Goal: Task Accomplishment & Management: Use online tool/utility

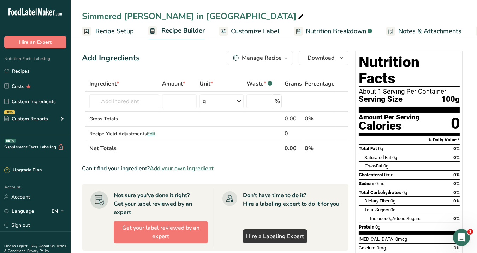
scroll to position [760, 0]
click at [146, 104] on input "text" at bounding box center [124, 101] width 70 height 14
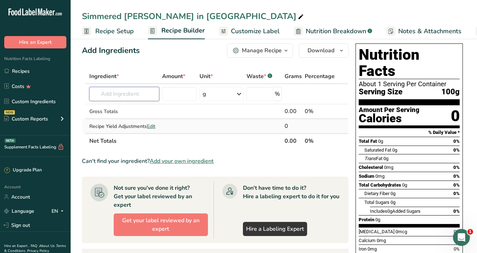
scroll to position [0, 0]
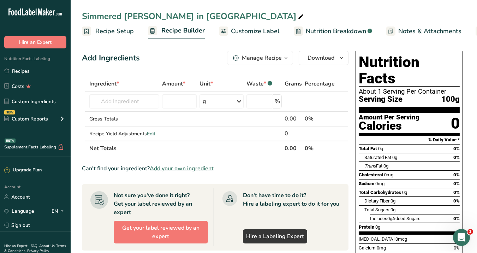
click at [324, 31] on span "Nutrition Breakdown" at bounding box center [336, 32] width 60 height 10
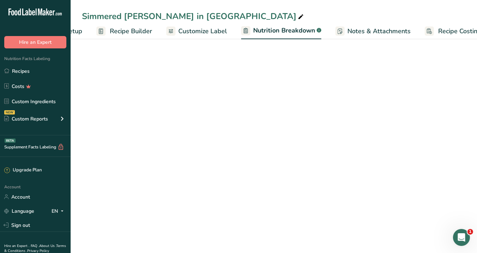
select select "Calories"
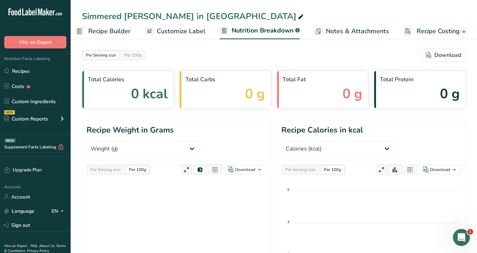
click at [113, 33] on span "Recipe Builder" at bounding box center [109, 32] width 42 height 10
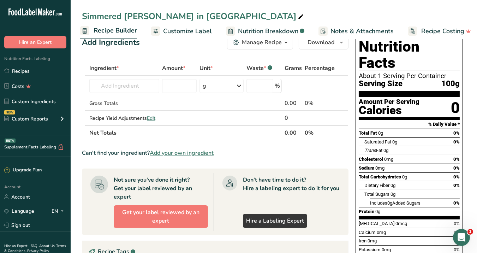
scroll to position [15, 0]
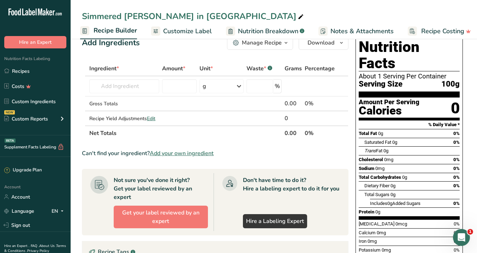
click at [198, 29] on span "Customize Label" at bounding box center [187, 32] width 49 height 10
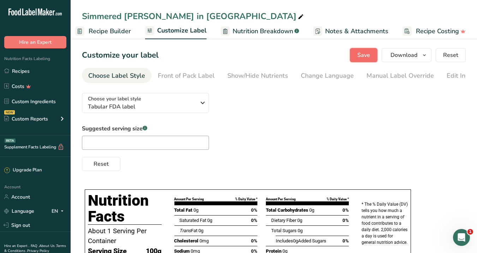
click at [366, 52] on span "Save" at bounding box center [364, 55] width 13 height 8
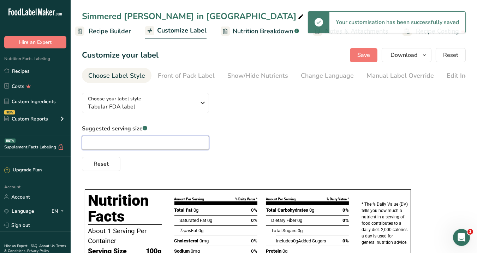
click at [148, 142] on input "text" at bounding box center [145, 143] width 127 height 14
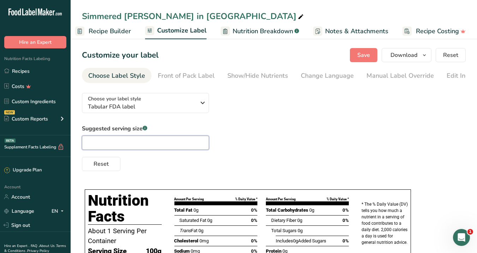
type input "２"
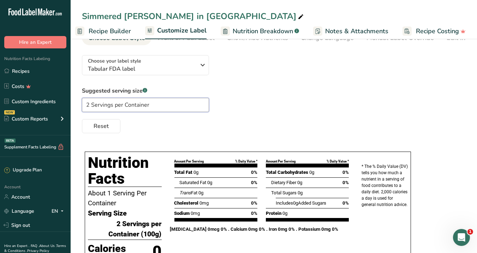
scroll to position [39, 0]
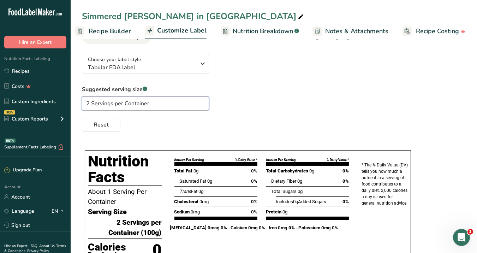
click at [117, 105] on input "2 Servings per Container" at bounding box center [145, 103] width 127 height 14
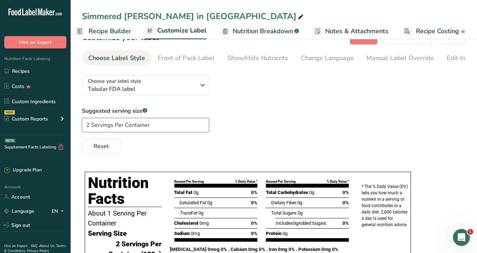
scroll to position [0, 0]
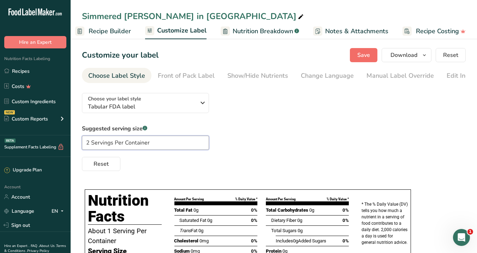
type input "2 Servings Per Container"
click at [367, 58] on span "Save" at bounding box center [364, 55] width 13 height 8
click at [176, 77] on div "Front of Pack Label" at bounding box center [186, 76] width 57 height 10
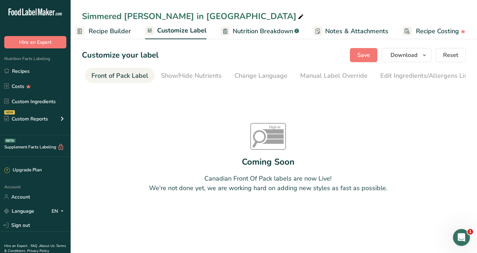
scroll to position [0, 68]
click at [110, 31] on span "Recipe Builder" at bounding box center [110, 32] width 42 height 10
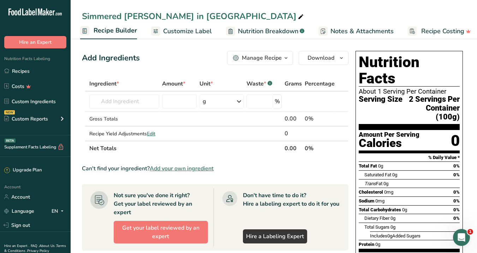
click at [275, 58] on div "Manage Recipe" at bounding box center [262, 58] width 40 height 8
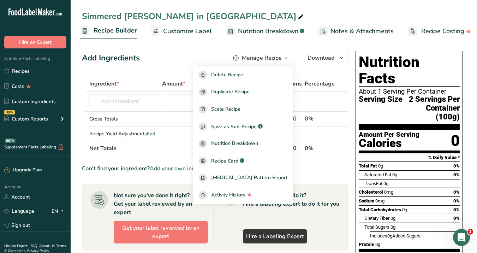
click at [200, 63] on div "Add Ingredients Manage Recipe Delete Recipe Duplicate Recipe Scale Recipe Save …" at bounding box center [215, 58] width 267 height 14
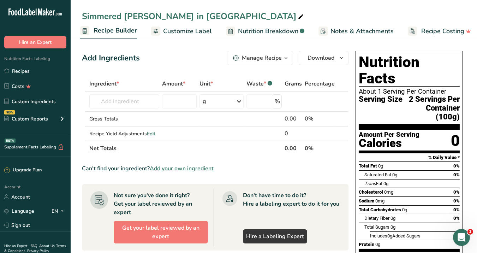
click at [257, 31] on span "Nutrition Breakdown" at bounding box center [268, 32] width 60 height 10
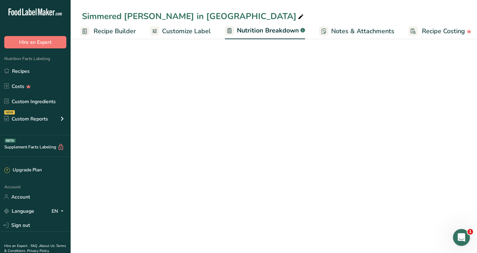
scroll to position [0, 73]
select select "Calories"
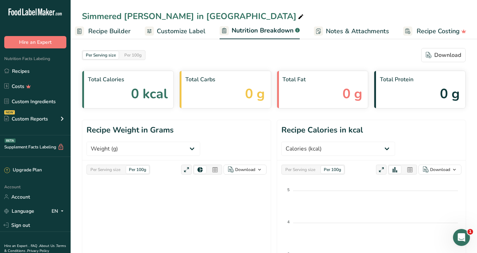
click at [147, 101] on span "0 kcal" at bounding box center [149, 94] width 37 height 20
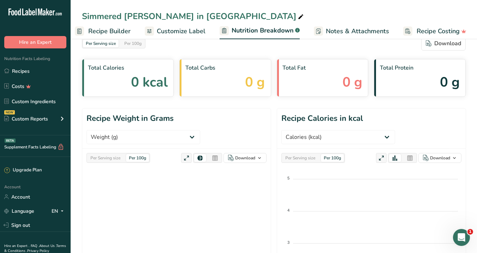
scroll to position [0, 0]
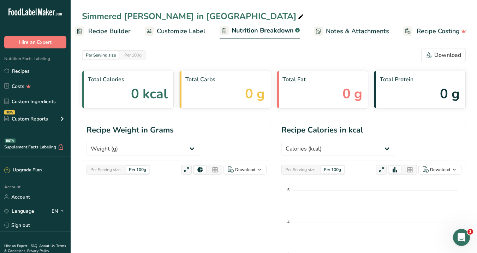
click at [355, 30] on span "Notes & Attachments" at bounding box center [357, 32] width 63 height 10
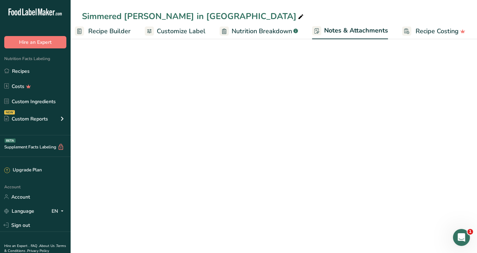
scroll to position [0, 73]
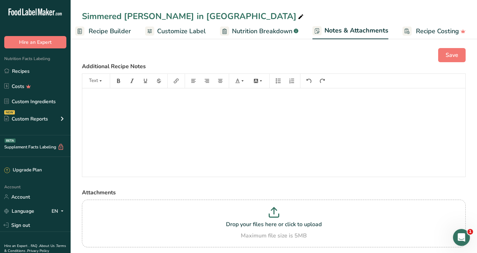
click at [124, 31] on span "Recipe Builder" at bounding box center [110, 32] width 42 height 10
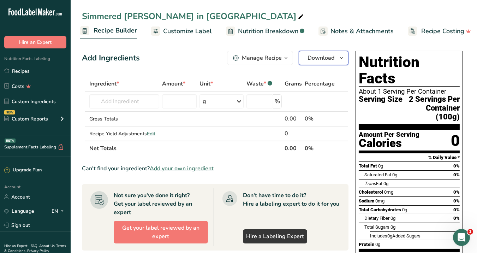
click at [335, 58] on button "Download" at bounding box center [324, 58] width 50 height 14
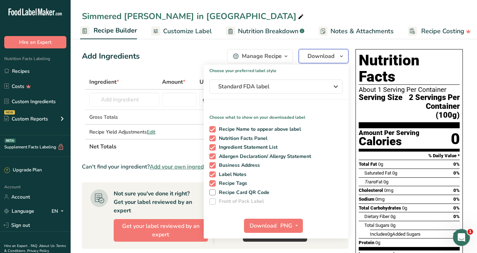
scroll to position [0, 0]
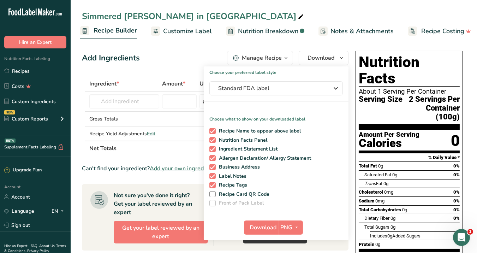
click at [182, 60] on div "Add Ingredients Manage Recipe Delete Recipe Duplicate Recipe Scale Recipe Save …" at bounding box center [215, 58] width 267 height 14
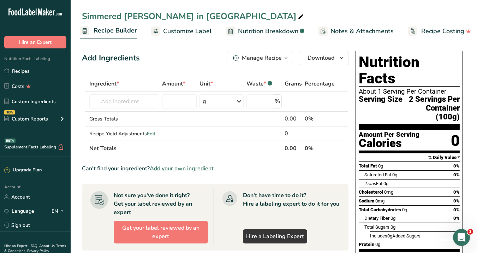
click at [265, 62] on button "Manage Recipe" at bounding box center [260, 58] width 66 height 14
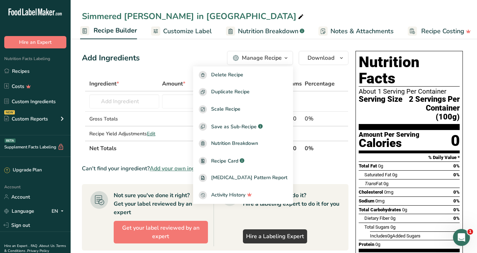
click at [163, 12] on div "Simmered [PERSON_NAME] in [GEOGRAPHIC_DATA]" at bounding box center [193, 16] width 223 height 13
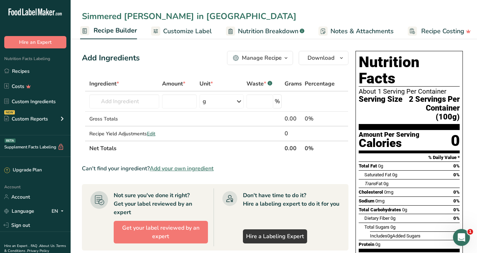
click at [173, 17] on input "Simmered [PERSON_NAME] in [GEOGRAPHIC_DATA]" at bounding box center [274, 16] width 384 height 13
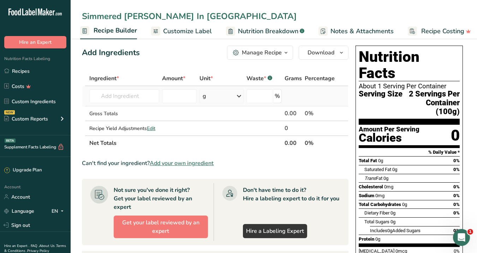
scroll to position [5, 0]
type input "Simmered [PERSON_NAME] In [GEOGRAPHIC_DATA]"
click at [131, 94] on input "text" at bounding box center [124, 96] width 70 height 14
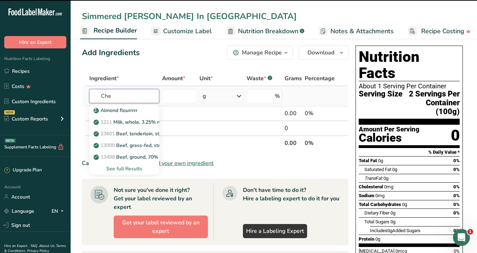
type input "Ches"
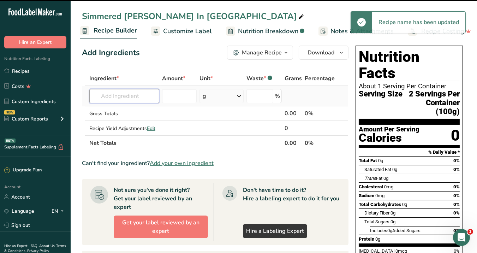
type input "t"
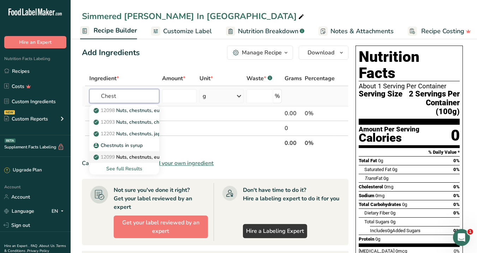
type input "Chest"
click at [130, 153] on p "12099 Nuts, chestnuts, european, dried, unpeeled" at bounding box center [154, 156] width 118 height 7
type input "Nuts, chestnuts, european, dried, unpeeled"
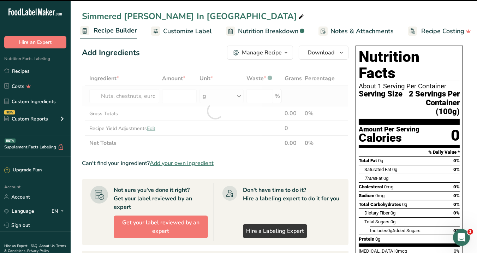
type input "0"
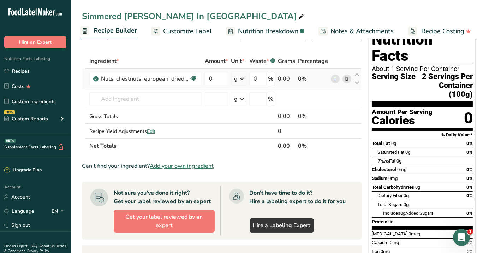
scroll to position [20, 0]
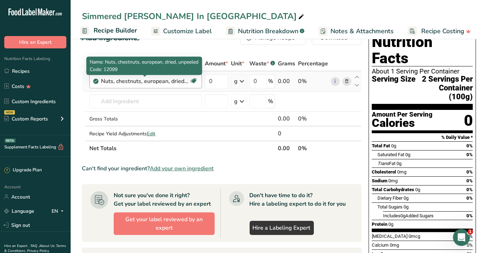
click at [180, 84] on div "Nuts, chestnuts, european, dried, unpeeled" at bounding box center [145, 81] width 88 height 8
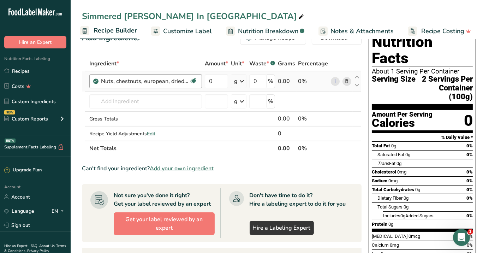
click at [173, 81] on div "Nuts, chestnuts, european, dried, unpeeled" at bounding box center [145, 81] width 88 height 8
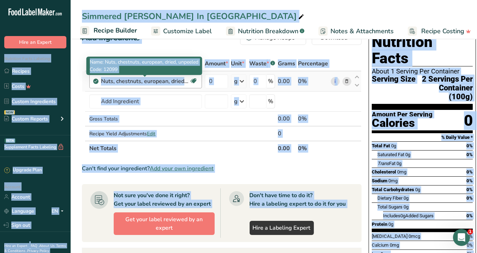
click at [173, 81] on div "Nuts, chestnuts, european, dried, unpeeled" at bounding box center [145, 81] width 88 height 8
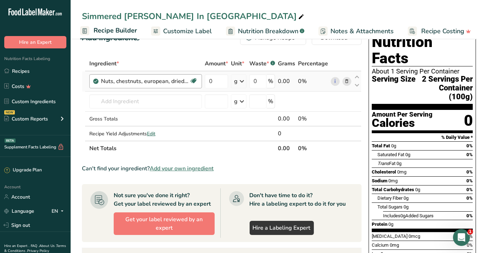
click at [173, 81] on div "Nuts, chestnuts, european, dried, unpeeled" at bounding box center [145, 81] width 88 height 8
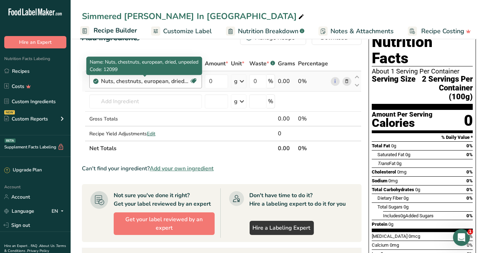
click at [153, 81] on div "Nuts, chestnuts, european, dried, unpeeled" at bounding box center [145, 81] width 88 height 8
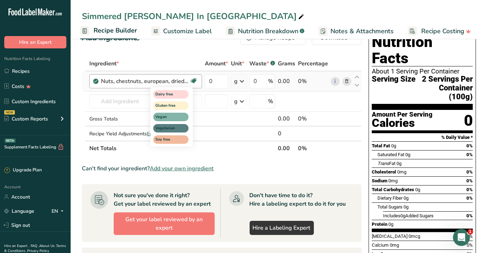
click at [195, 81] on icon at bounding box center [193, 81] width 7 height 11
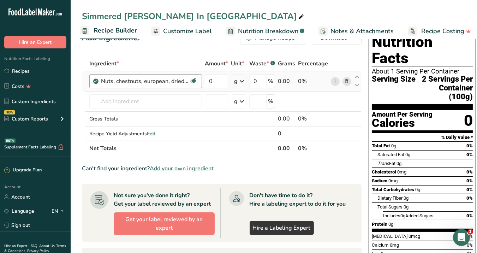
click at [92, 80] on div "Nuts, chestnuts, european, dried, unpeeled Dairy free Gluten free Vegan Vegetar…" at bounding box center [145, 81] width 113 height 14
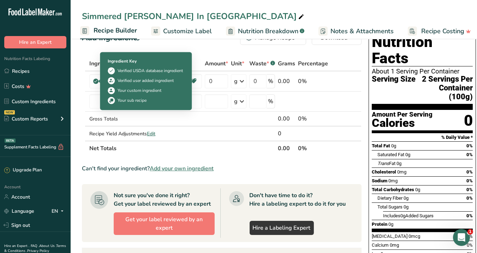
click at [99, 81] on div at bounding box center [99, 82] width 2 height 4
click at [95, 81] on icon at bounding box center [96, 81] width 4 height 6
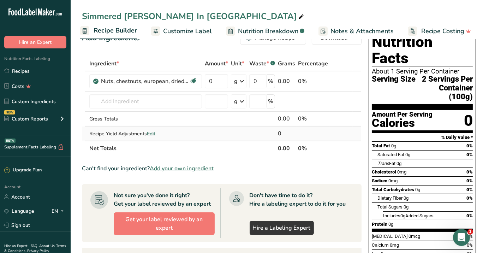
click at [207, 129] on td at bounding box center [217, 134] width 26 height 14
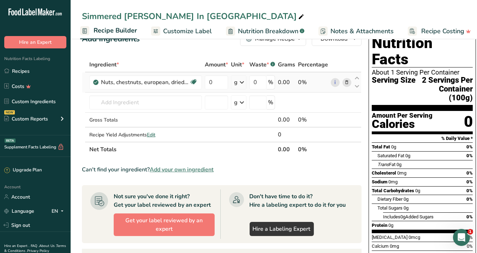
scroll to position [19, 0]
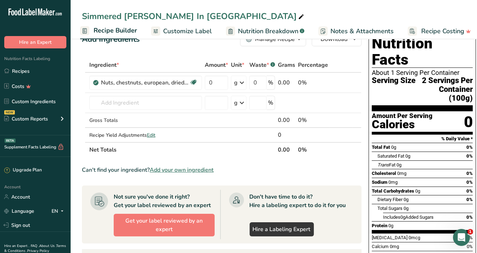
click at [186, 33] on span "Customize Label" at bounding box center [187, 32] width 49 height 10
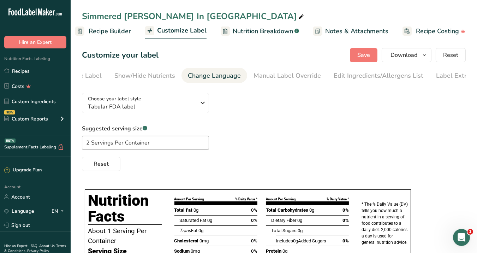
scroll to position [0, 129]
click at [323, 75] on div "Edit Ingredients/Allergens List" at bounding box center [363, 76] width 90 height 10
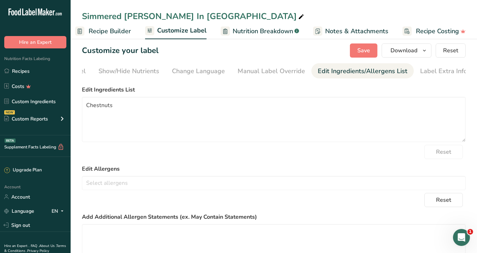
scroll to position [4, 0]
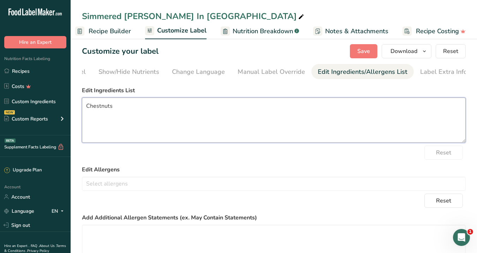
click at [125, 111] on textarea "Chestnuts" at bounding box center [274, 120] width 384 height 45
paste textarea "Baking Soda"
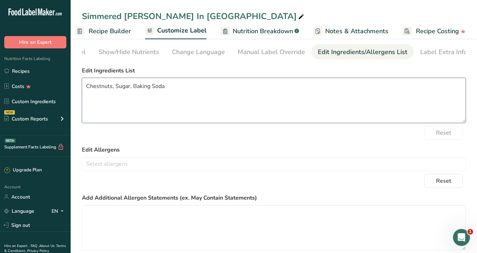
scroll to position [0, 0]
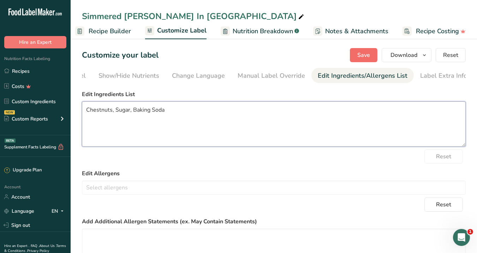
type textarea "Chestnuts, Sugar, Baking Soda"
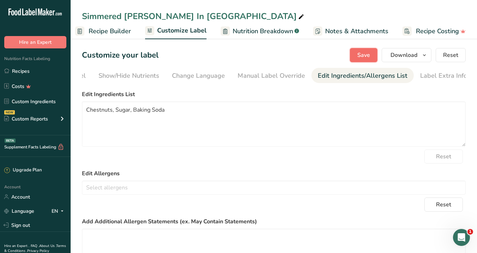
click at [357, 60] on button "Save" at bounding box center [364, 55] width 28 height 14
click at [262, 29] on span "Nutrition Breakdown" at bounding box center [263, 32] width 60 height 10
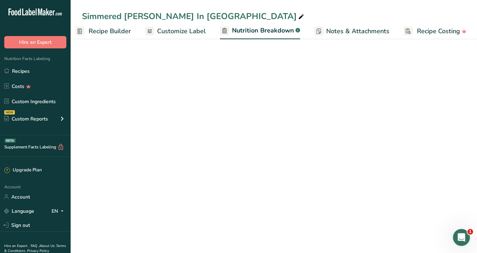
scroll to position [0, 73]
select select "Calories"
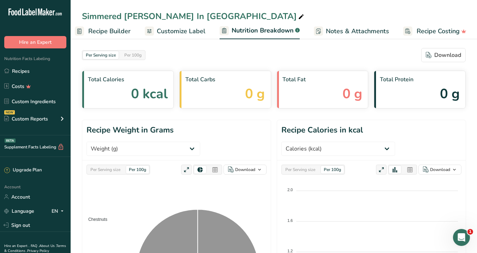
click at [127, 133] on h1 "Recipe Weight in Grams" at bounding box center [130, 130] width 87 height 12
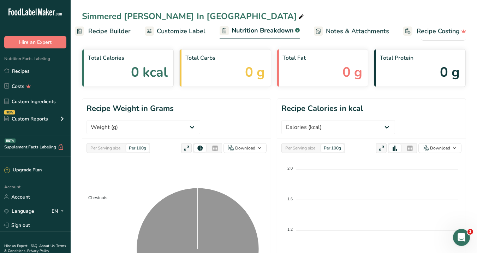
scroll to position [21, 0]
click at [294, 159] on foreignobject at bounding box center [372, 247] width 180 height 177
click at [313, 159] on foreignobject at bounding box center [372, 247] width 180 height 177
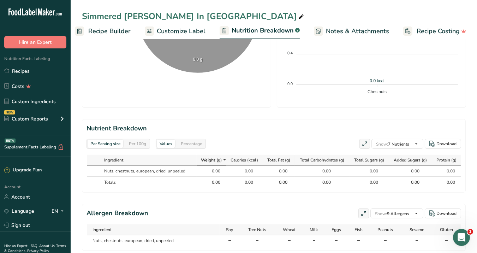
scroll to position [259, 0]
click at [112, 33] on span "Recipe Builder" at bounding box center [109, 32] width 42 height 10
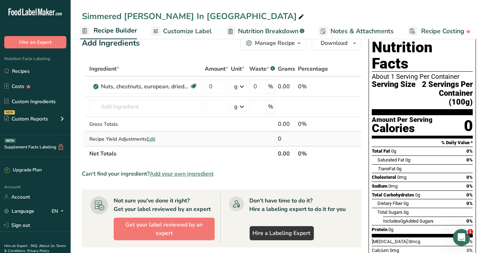
scroll to position [14, 0]
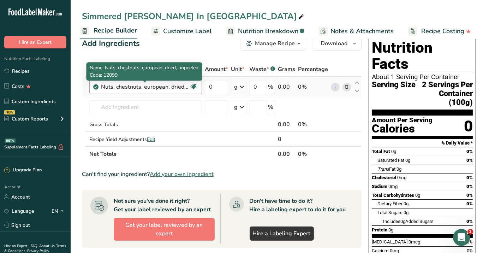
click at [136, 87] on div "Nuts, chestnuts, european, dried, unpeeled" at bounding box center [145, 87] width 88 height 8
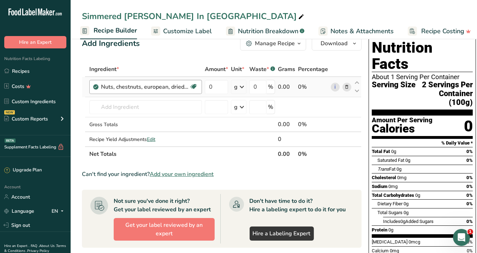
click at [136, 87] on div "Nuts, chestnuts, european, dried, unpeeled" at bounding box center [145, 87] width 88 height 8
click at [345, 86] on icon at bounding box center [347, 86] width 5 height 7
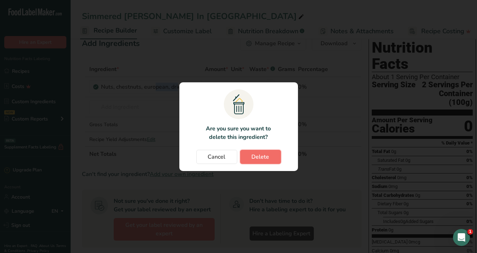
click at [253, 161] on button "Delete" at bounding box center [260, 157] width 41 height 14
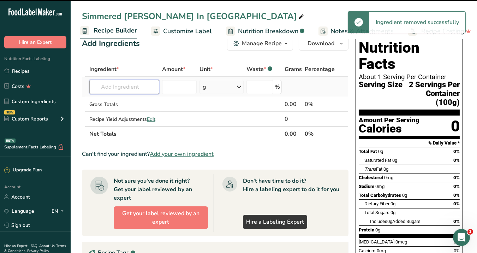
click at [134, 87] on input "text" at bounding box center [124, 87] width 70 height 14
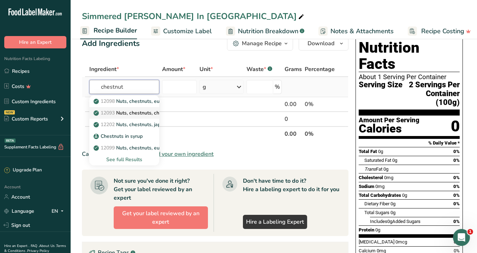
type input "chestnut"
click at [126, 159] on div "See full Results" at bounding box center [124, 159] width 59 height 7
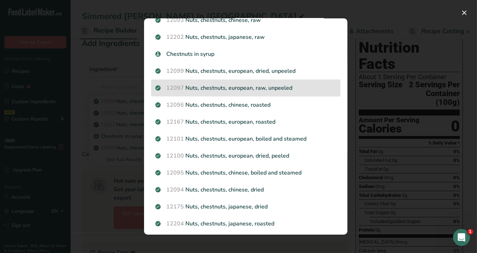
scroll to position [83, 0]
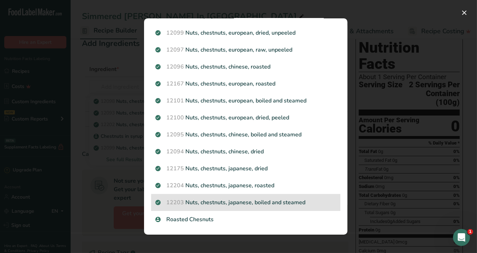
click at [236, 205] on p "12203 Nuts, chestnuts, japanese, boiled and steamed" at bounding box center [246, 202] width 181 height 8
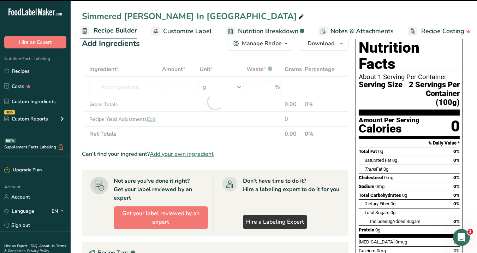
type input "0"
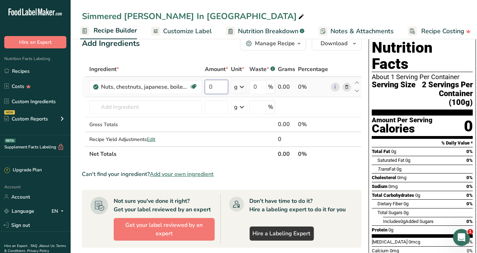
click at [218, 86] on input "0" at bounding box center [216, 87] width 23 height 14
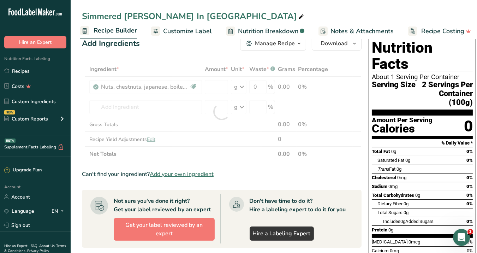
type input "0"
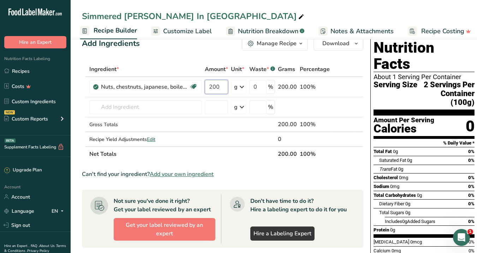
type input "200"
click at [256, 167] on section "Ingredient * Amount * Unit * Waste * .a-a{fill:#347362;}.b-a{fill:#fff;} Grams …" at bounding box center [223, 247] width 282 height 370
click at [136, 108] on input "text" at bounding box center [145, 107] width 113 height 14
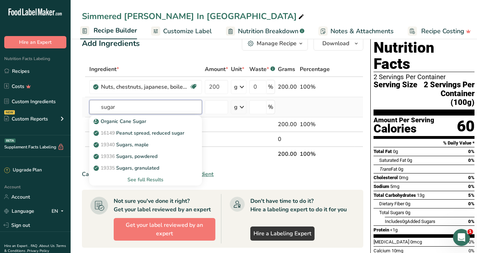
type input "sugar"
click at [146, 178] on div "See full Results" at bounding box center [145, 179] width 101 height 7
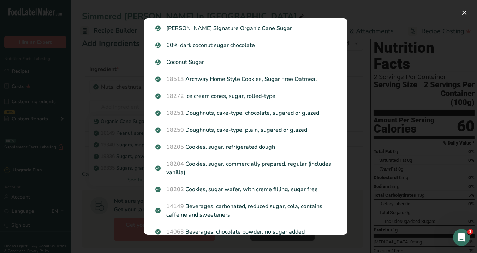
scroll to position [0, 0]
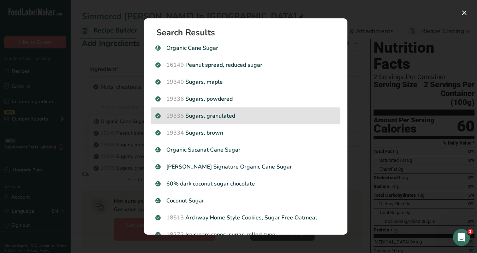
click at [247, 115] on p "19335 [GEOGRAPHIC_DATA], granulated" at bounding box center [246, 116] width 181 height 8
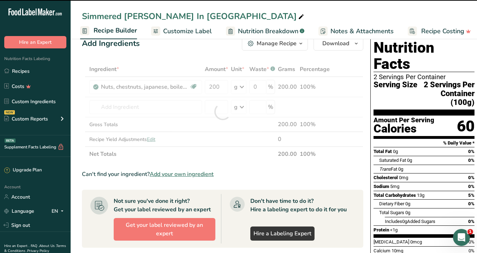
type input "0"
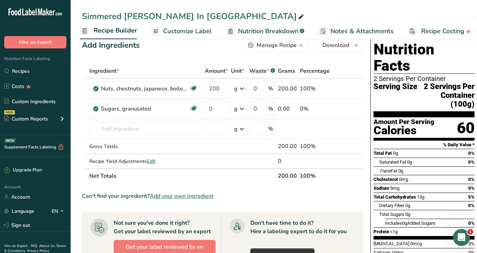
scroll to position [10, 0]
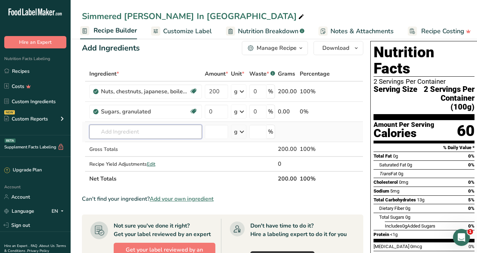
click at [160, 132] on input "text" at bounding box center [145, 132] width 113 height 14
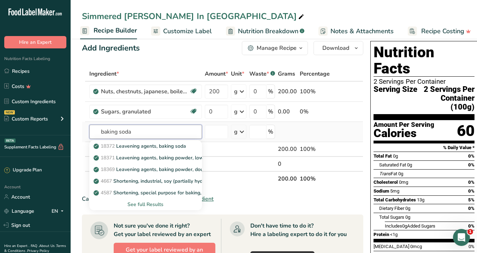
type input "baking soda"
click at [162, 205] on div "See full Results" at bounding box center [145, 204] width 101 height 7
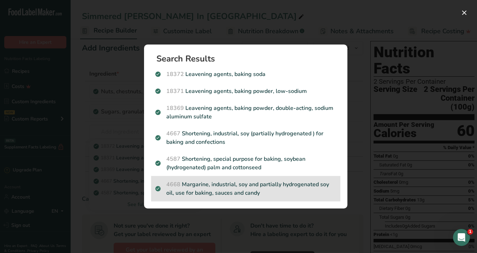
drag, startPoint x: 157, startPoint y: 58, endPoint x: 271, endPoint y: 194, distance: 178.1
click at [271, 194] on section "Search Results 18372 Leavening agents, baking soda 18371 Leavening agents, baki…" at bounding box center [246, 127] width 204 height 164
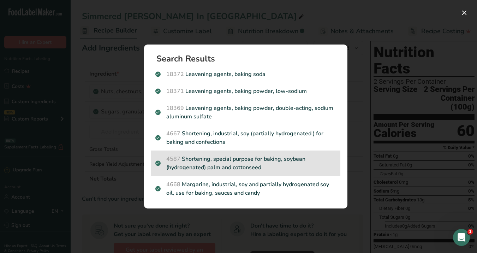
copy section "Search Results 18372 Leavening agents, baking soda 18371 Leavening agents, baki…"
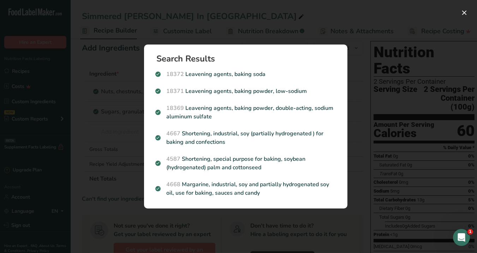
click at [251, 57] on h1 "Search Results" at bounding box center [249, 58] width 184 height 8
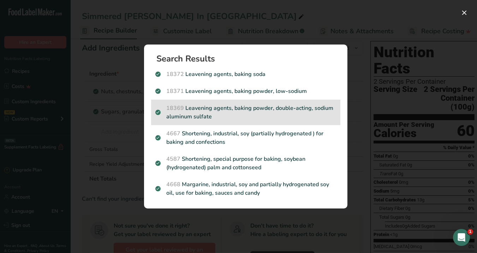
drag, startPoint x: 157, startPoint y: 59, endPoint x: 219, endPoint y: 116, distance: 84.5
click at [219, 116] on section "Search Results 18372 Leavening agents, baking soda 18371 Leavening agents, baki…" at bounding box center [246, 127] width 204 height 164
copy section "Search Results 18372 Leavening agents, baking soda 18371 Leavening agents, baki…"
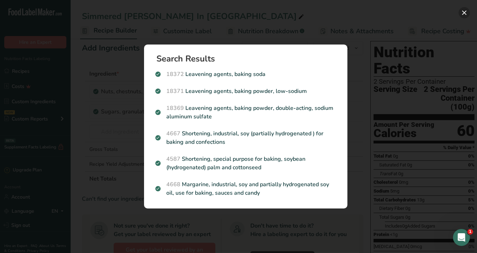
click at [465, 13] on button "Search results modal" at bounding box center [464, 12] width 11 height 11
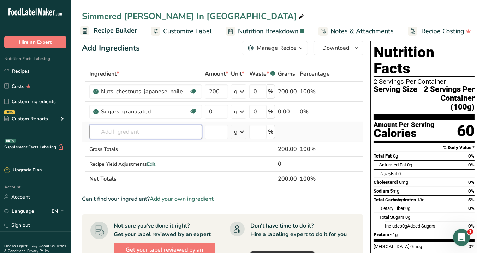
click at [182, 135] on input "text" at bounding box center [145, 132] width 113 height 14
paste input "[MEDICAL_DATA]"
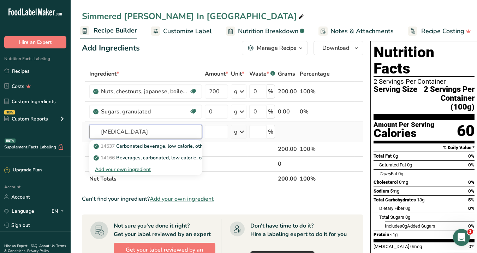
type input "[MEDICAL_DATA]"
click at [140, 169] on div "Add your own ingredient" at bounding box center [145, 169] width 101 height 7
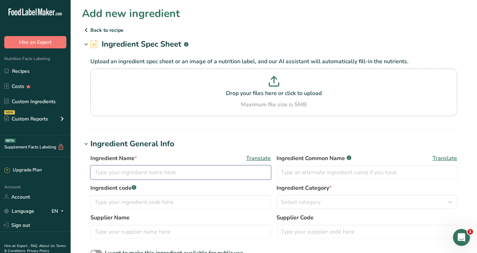
click at [140, 169] on input "text" at bounding box center [180, 172] width 181 height 14
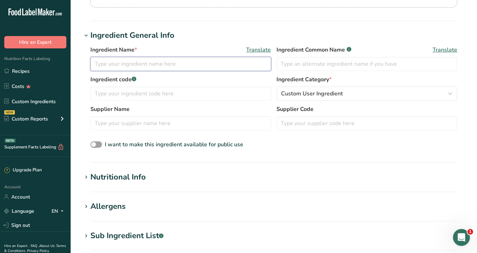
scroll to position [94, 0]
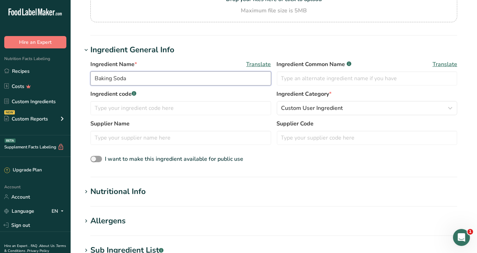
paste input "[MEDICAL_DATA]"
type input "[MEDICAL_DATA]"
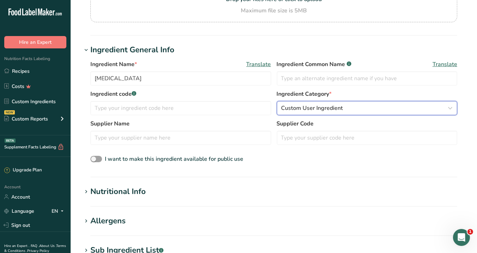
click at [333, 107] on span "Custom User Ingredient" at bounding box center [313, 108] width 62 height 8
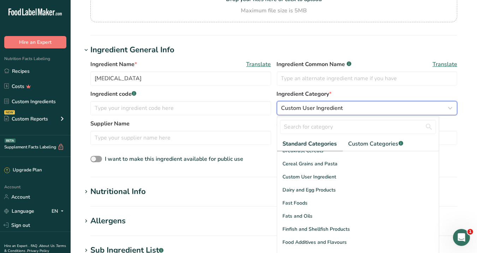
scroll to position [94, 0]
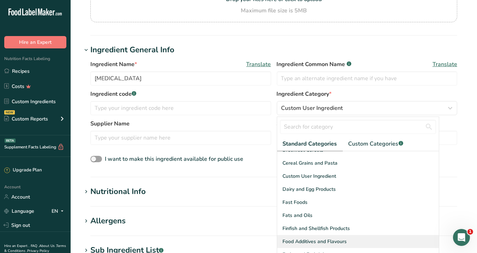
click at [326, 238] on span "Food Additives and Flavours" at bounding box center [315, 241] width 64 height 7
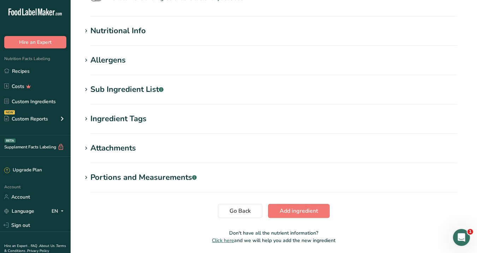
scroll to position [279, 0]
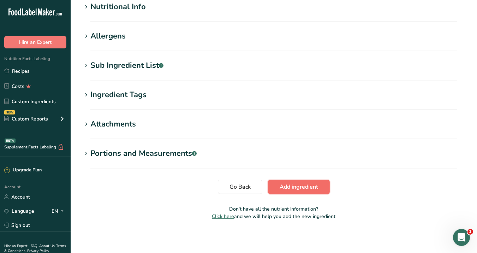
click at [301, 191] on button "Add ingredient" at bounding box center [299, 187] width 62 height 14
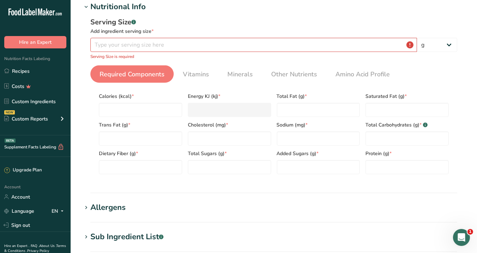
scroll to position [96, 0]
click at [217, 51] on input "number" at bounding box center [253, 44] width 327 height 14
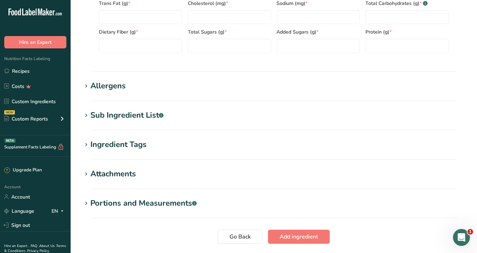
scroll to position [211, 0]
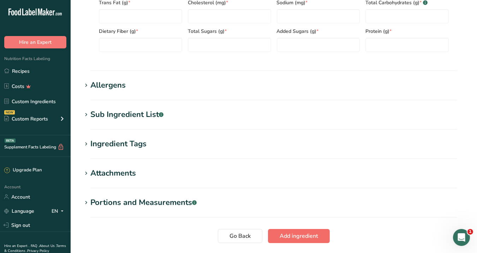
type input "0.0001"
click at [292, 237] on span "Add ingredient" at bounding box center [299, 236] width 39 height 8
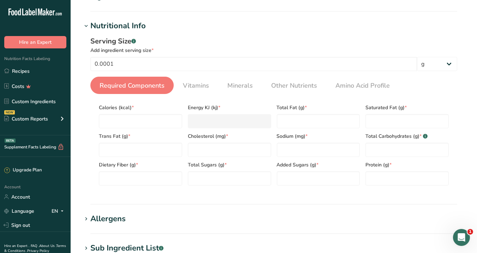
scroll to position [260, 0]
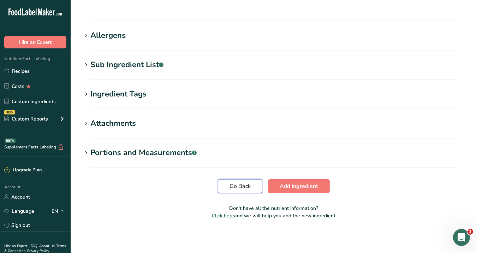
click at [246, 184] on span "Go Back" at bounding box center [240, 186] width 21 height 8
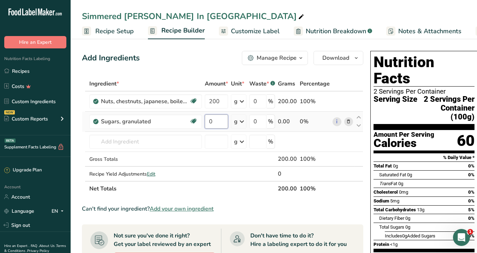
click at [216, 121] on input "0" at bounding box center [216, 122] width 23 height 14
type input "160"
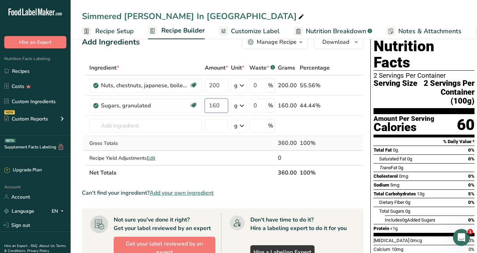
scroll to position [26, 0]
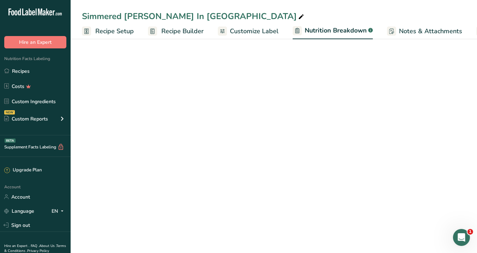
select select "Calories"
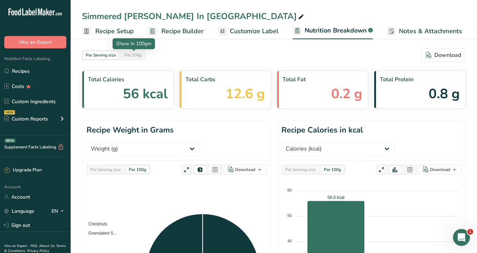
click at [133, 56] on div "Per 100g" at bounding box center [133, 55] width 23 height 8
click at [159, 91] on span "56 kcal" at bounding box center [145, 94] width 45 height 20
click at [125, 33] on span "Recipe Setup" at bounding box center [114, 32] width 39 height 10
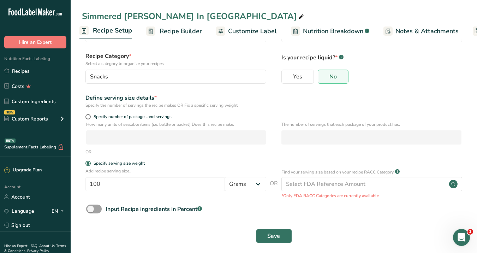
scroll to position [40, 0]
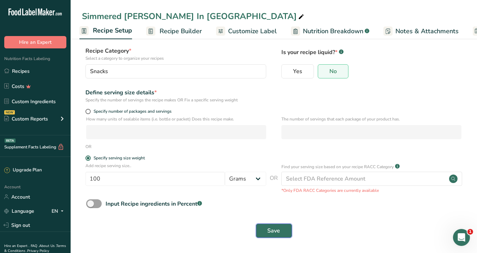
click at [272, 228] on span "Save" at bounding box center [274, 231] width 13 height 8
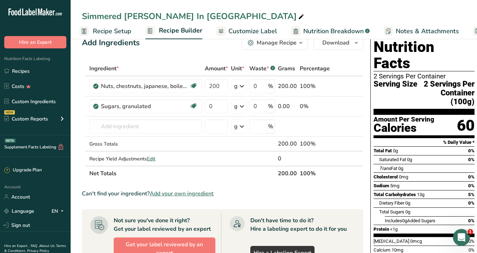
scroll to position [1, 0]
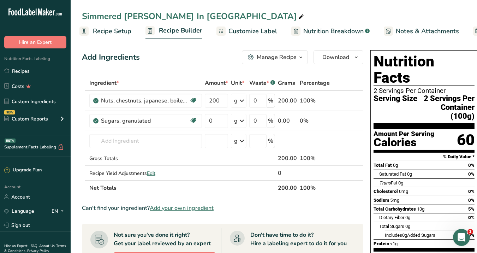
click at [256, 35] on span "Customize Label" at bounding box center [253, 32] width 49 height 10
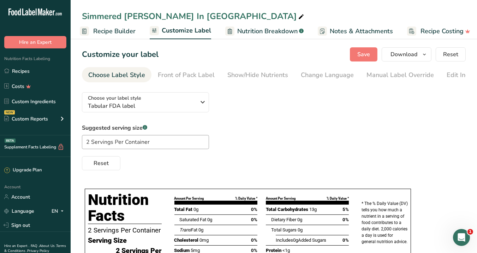
scroll to position [0, 73]
click at [160, 144] on input "2 Servings Per Container" at bounding box center [145, 142] width 127 height 14
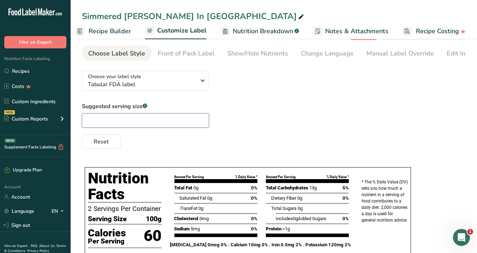
scroll to position [0, 0]
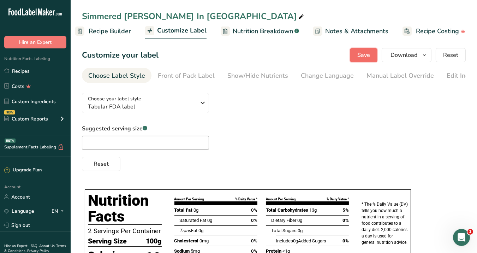
click at [367, 61] on button "Save" at bounding box center [364, 55] width 28 height 14
click at [366, 55] on span "Save" at bounding box center [364, 55] width 13 height 8
